Goal: Task Accomplishment & Management: Complete application form

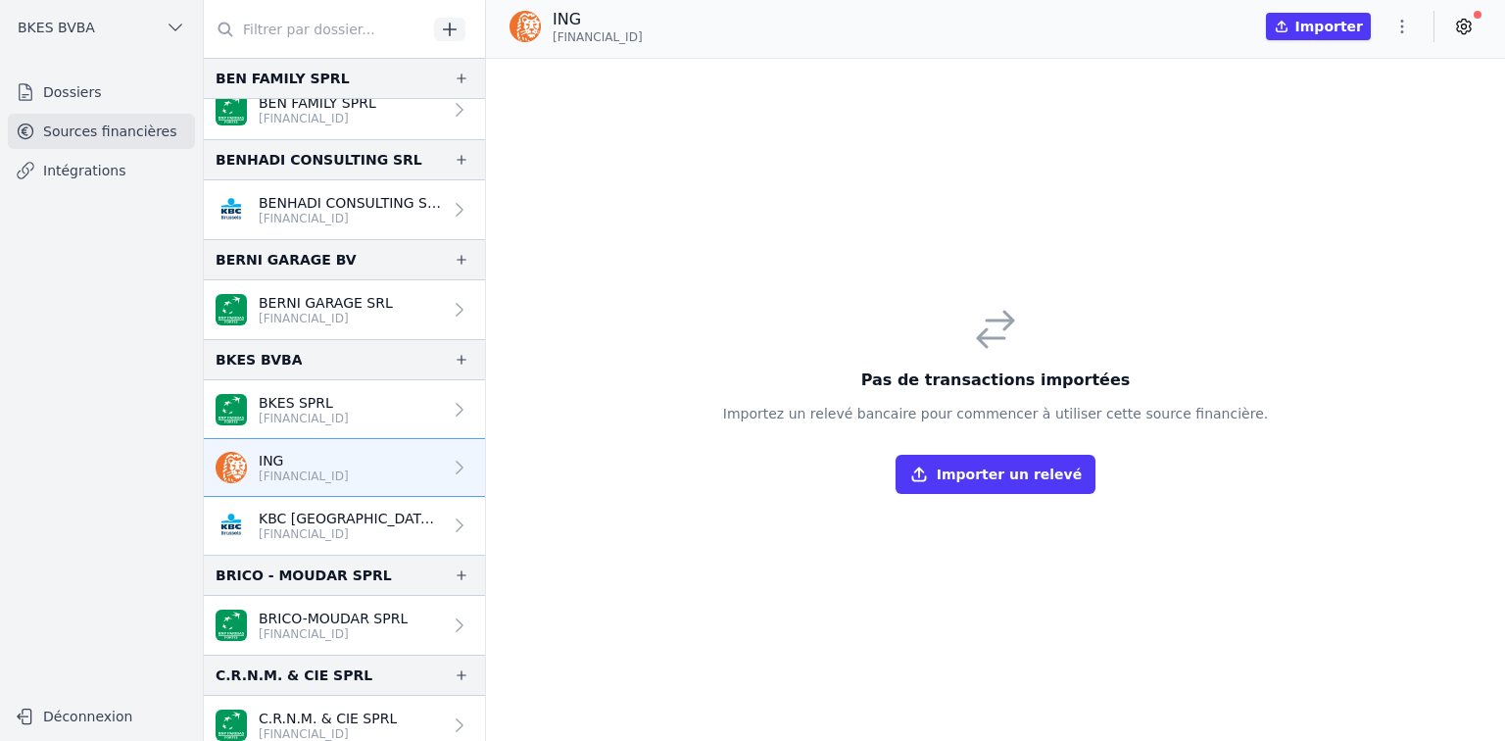
scroll to position [235, 0]
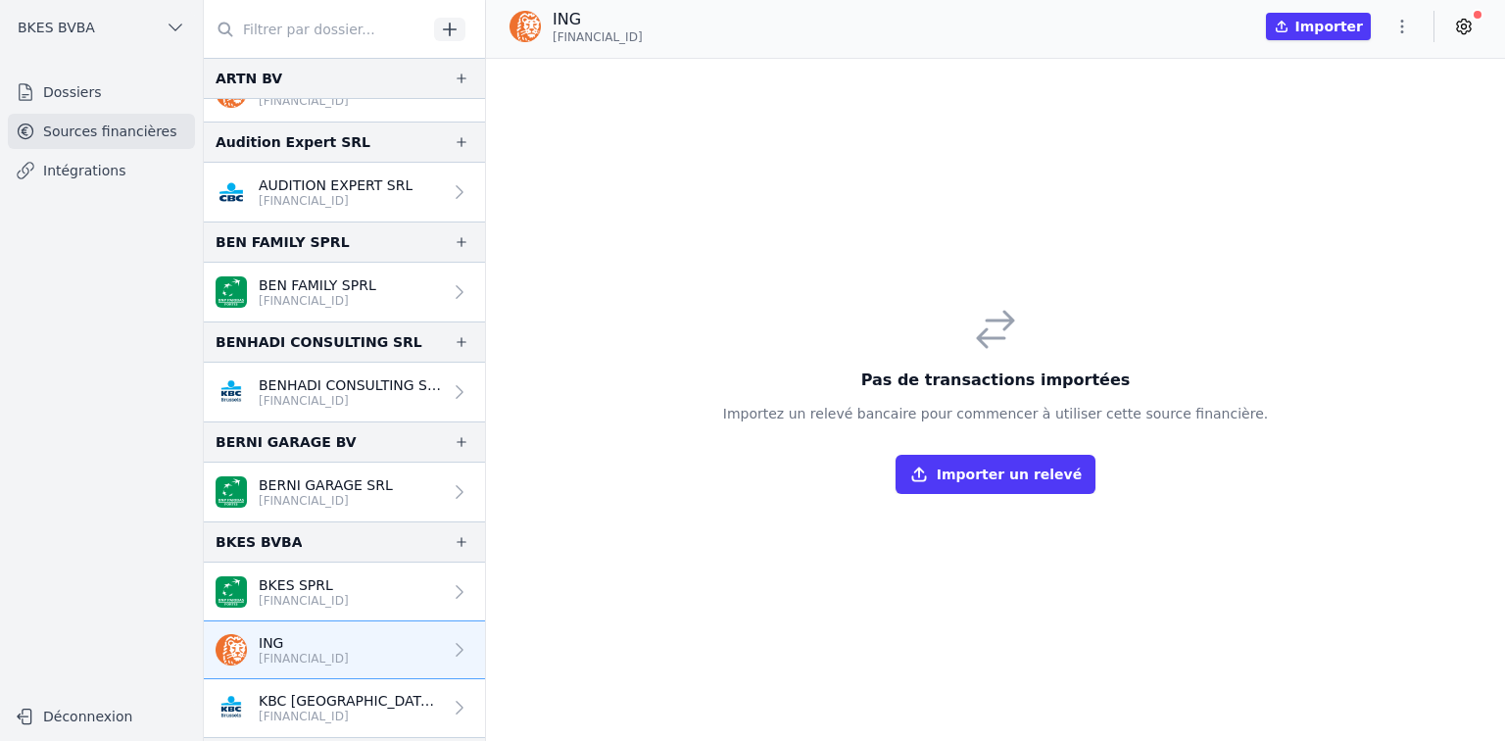
click at [441, 24] on icon "button" at bounding box center [450, 30] width 20 height 20
click at [68, 86] on link "Dossiers" at bounding box center [101, 91] width 187 height 35
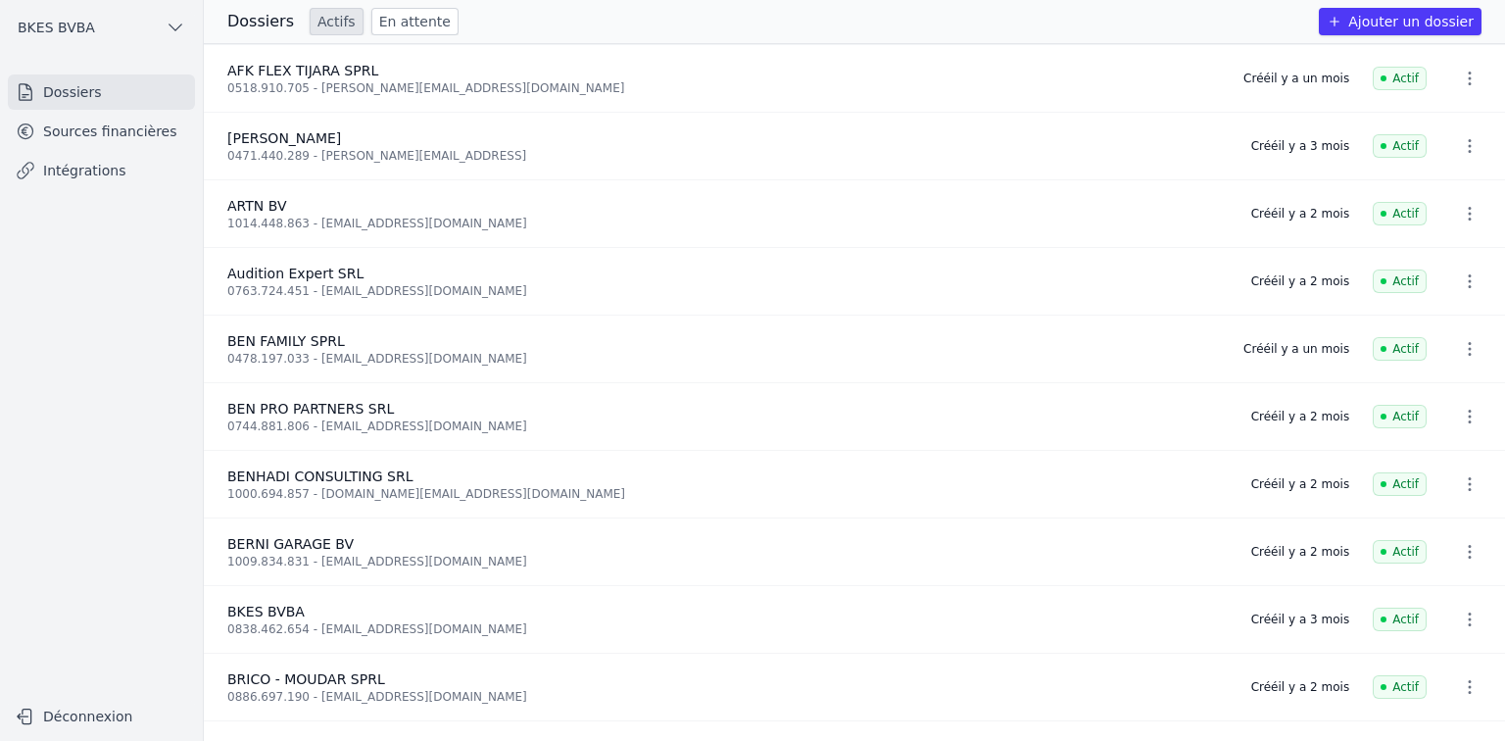
click at [1394, 22] on button "Ajouter un dossier" at bounding box center [1400, 21] width 163 height 27
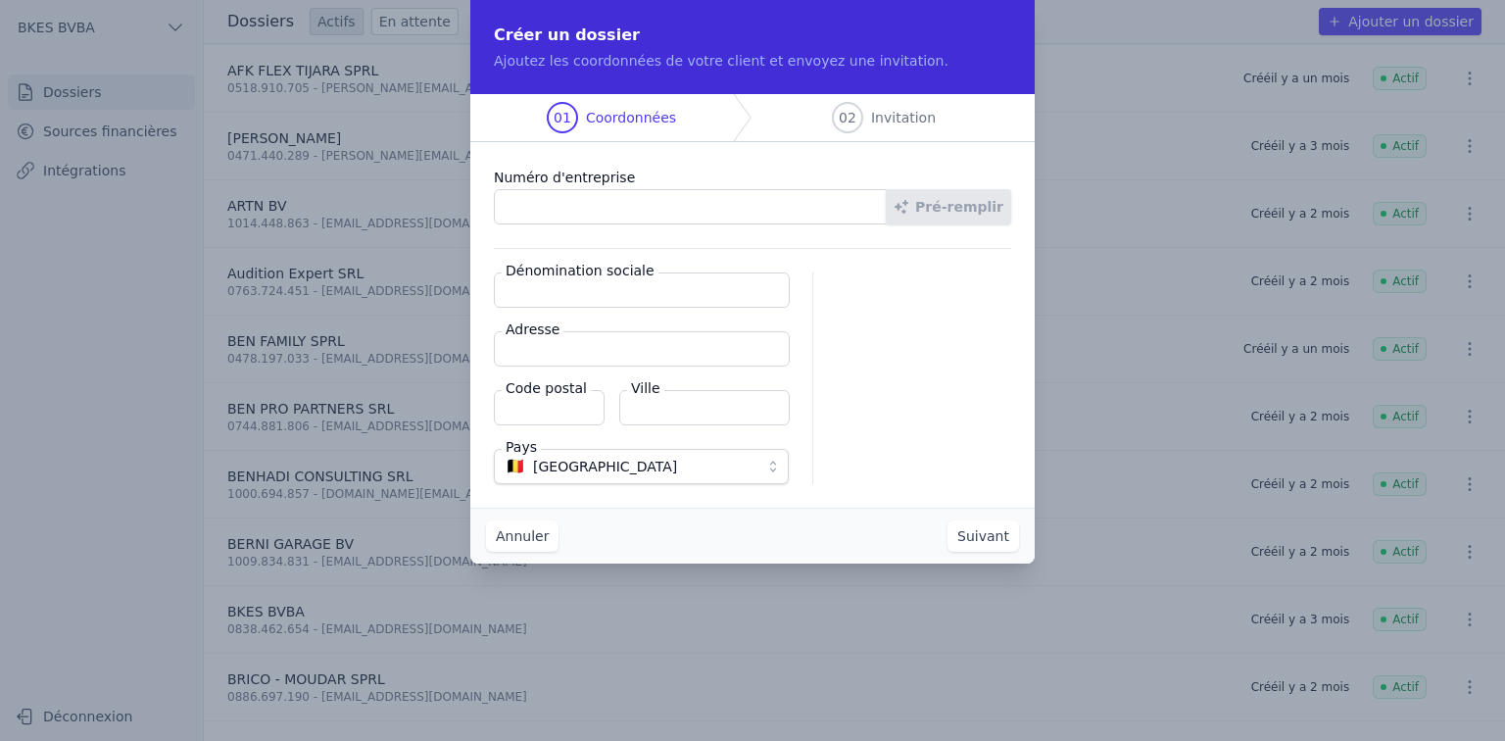
click at [677, 193] on input "Numéro d'entreprise" at bounding box center [690, 206] width 393 height 35
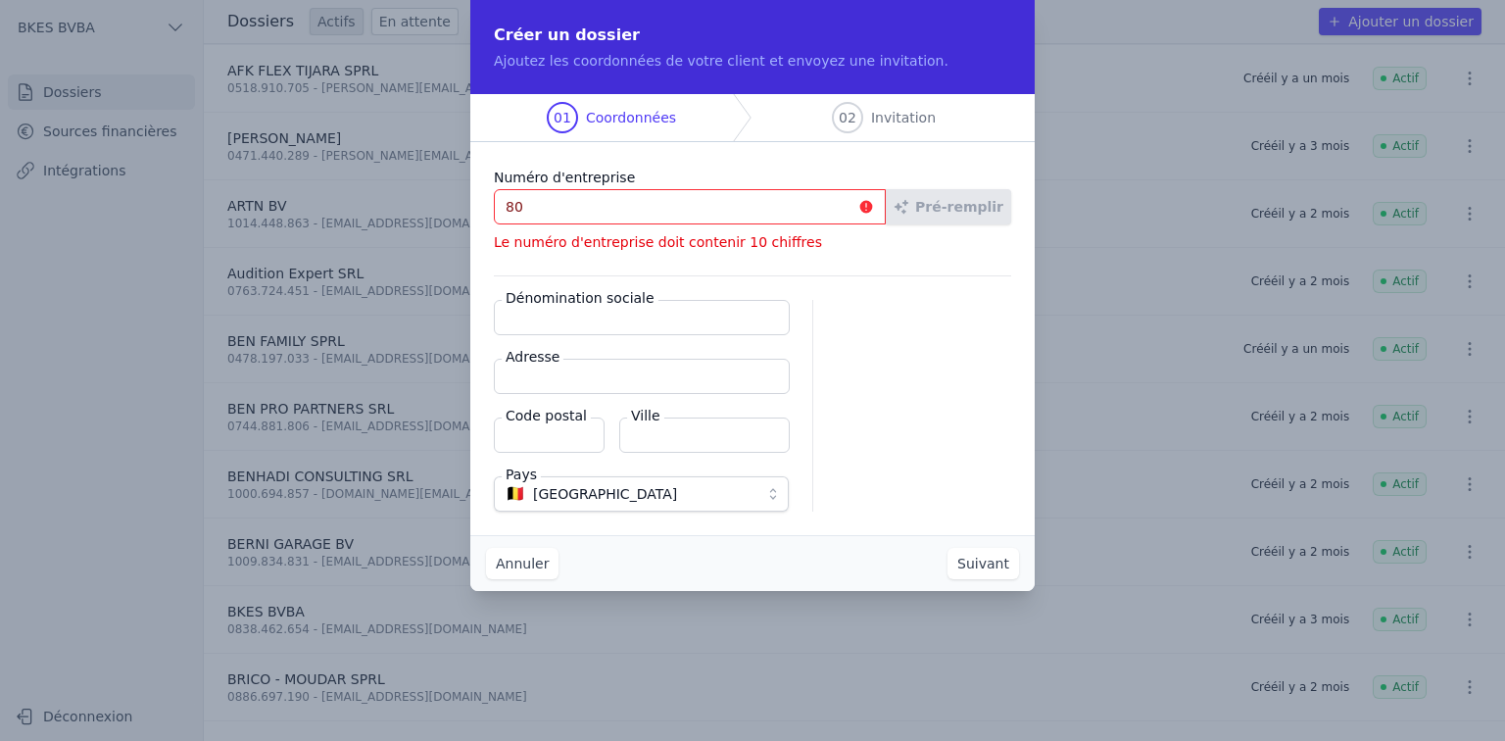
type input "8"
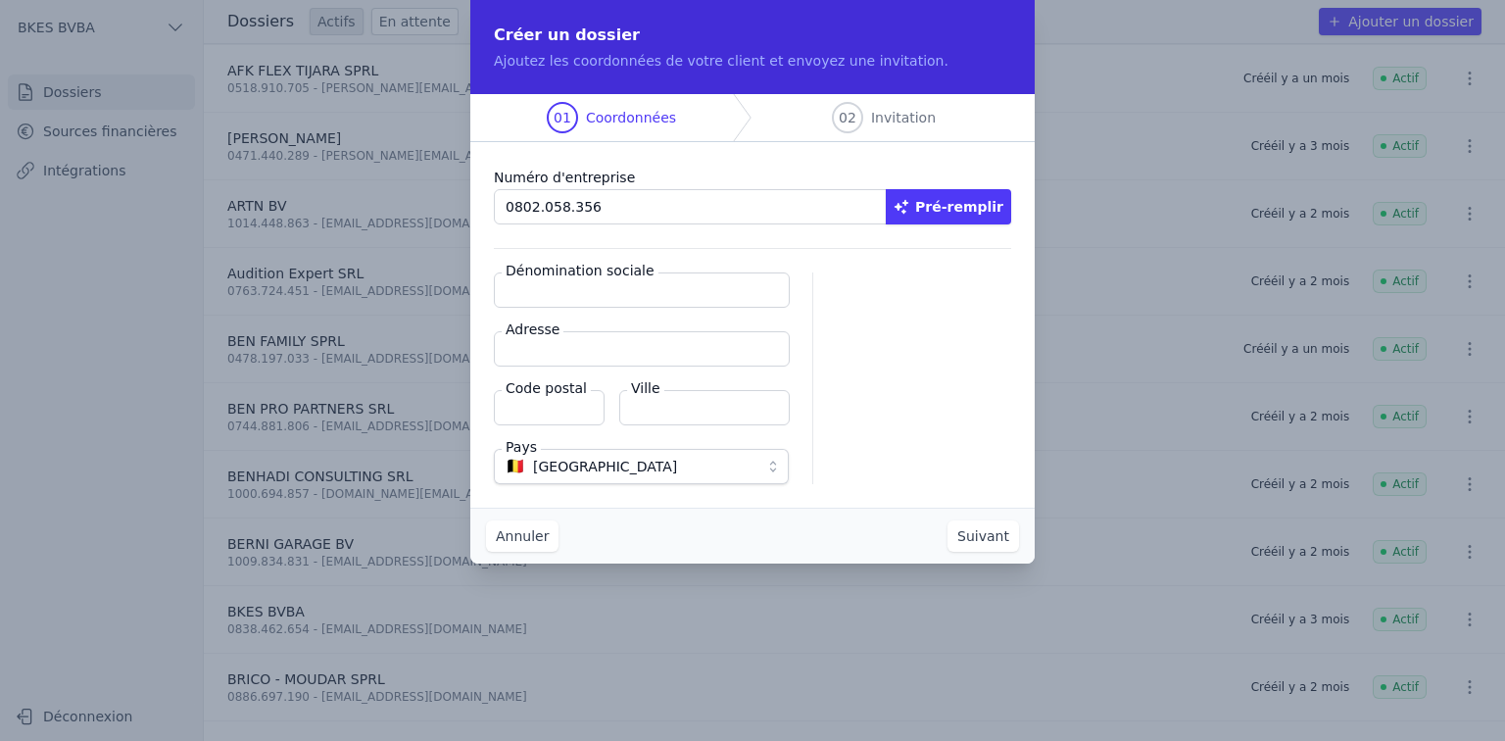
type input "0802.058.356"
click at [971, 206] on button "Pré-remplir" at bounding box center [948, 206] width 125 height 35
type input "BOUMS CORP BV"
type input "[STREET_ADDRESS]"
type input "1701"
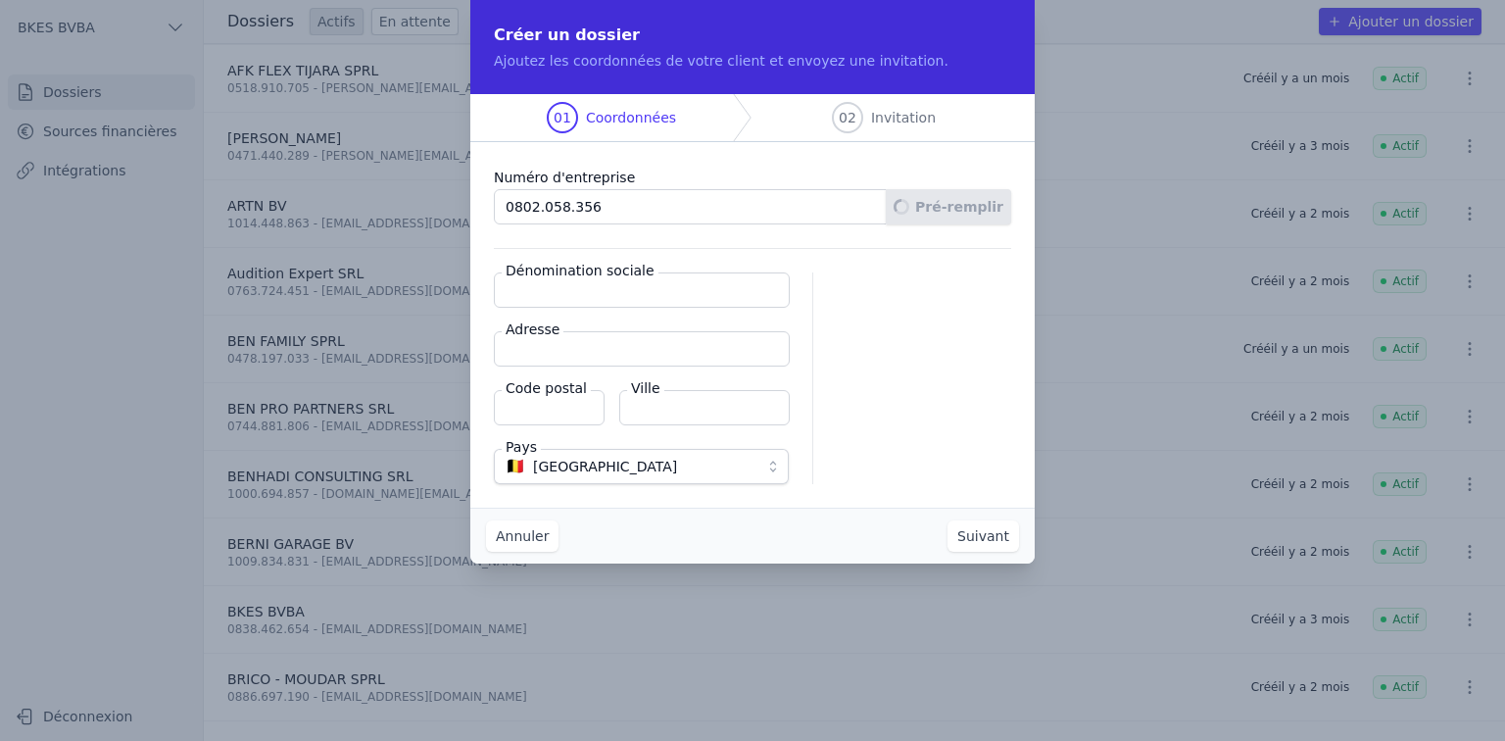
type input "[GEOGRAPHIC_DATA]"
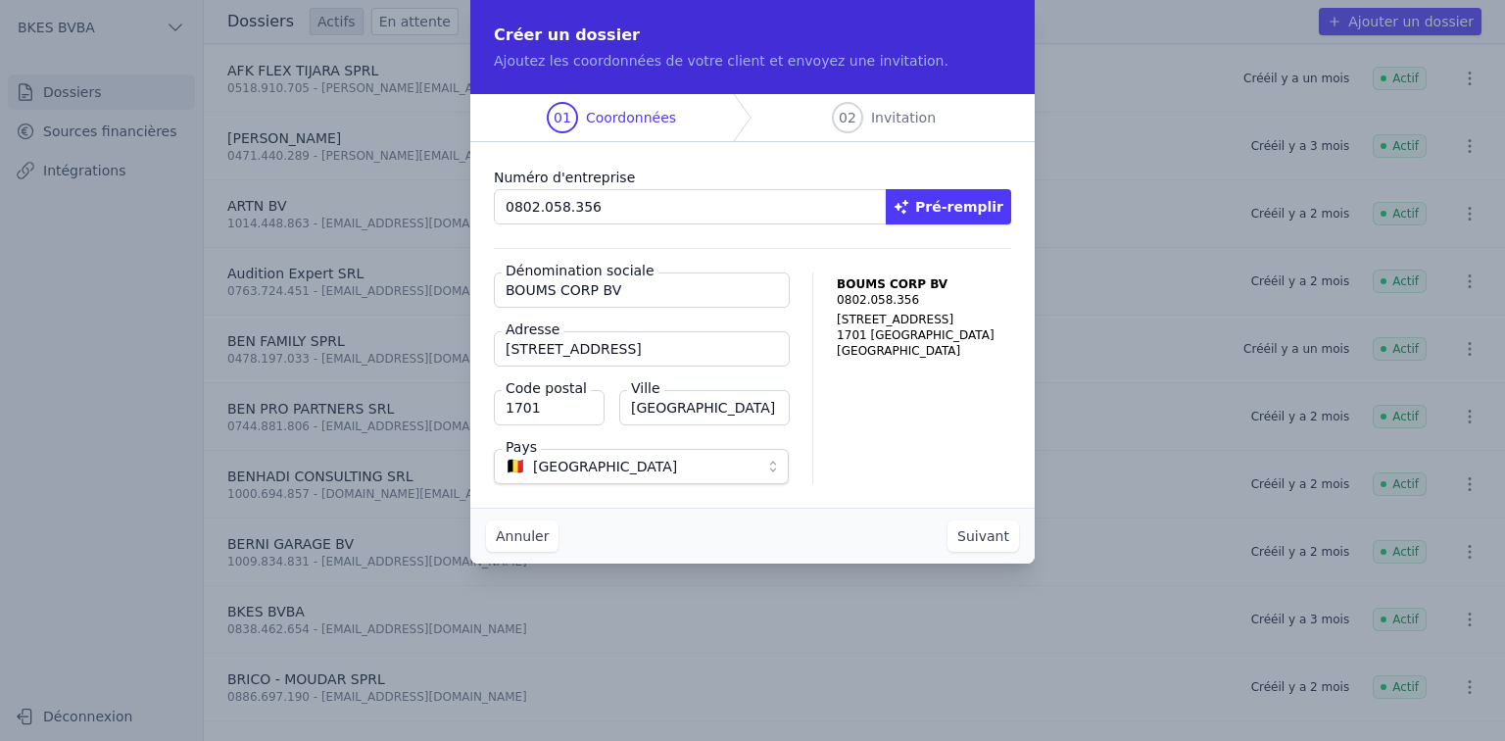
click at [990, 543] on button "Suivant" at bounding box center [983, 535] width 72 height 31
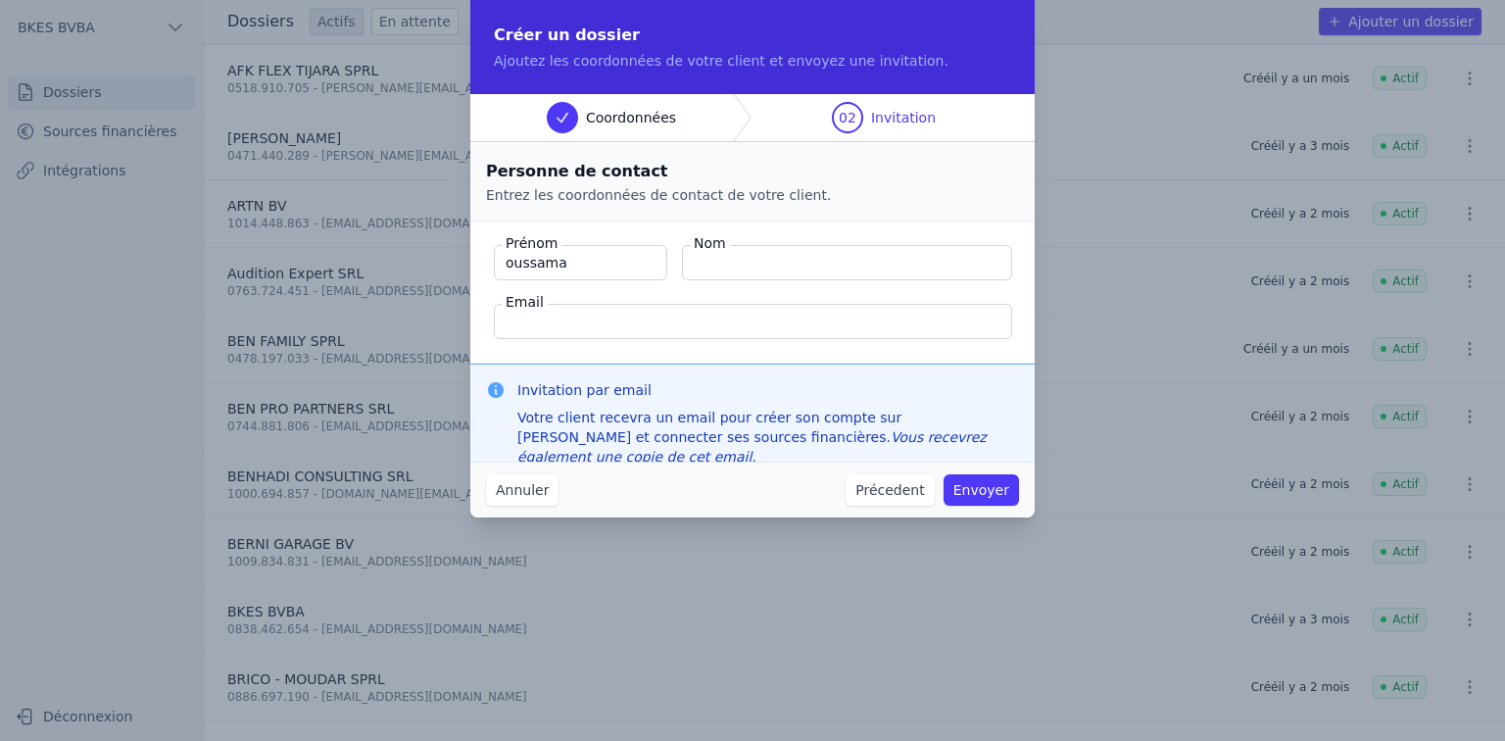
type input "oussama"
type input "AIT BOUMHAND"
click at [756, 329] on input "Email" at bounding box center [753, 321] width 518 height 35
paste input "[EMAIL_ADDRESS][DOMAIN_NAME]"
type input "[EMAIL_ADDRESS][DOMAIN_NAME]"
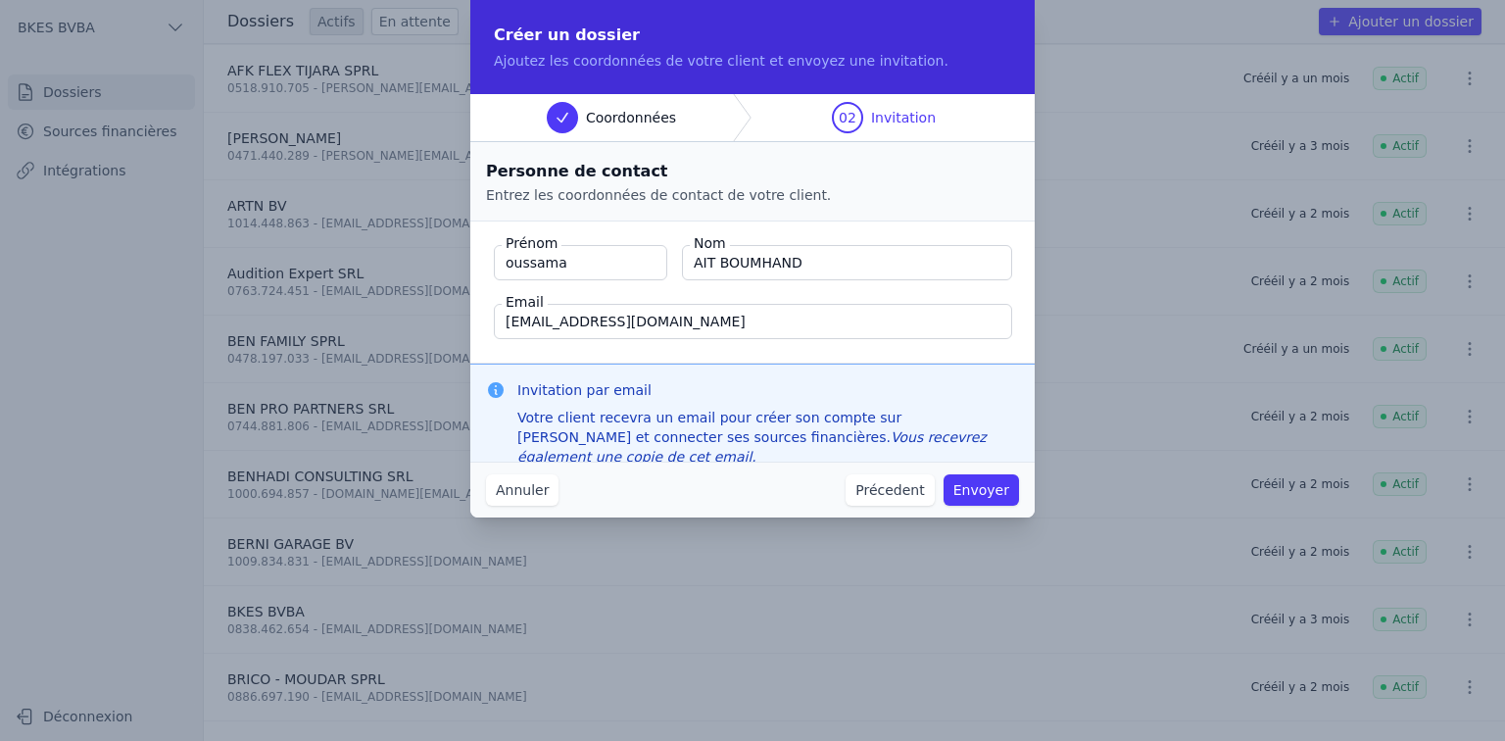
click at [980, 487] on button "Envoyer" at bounding box center [980, 489] width 75 height 31
